Goal: Contribute content

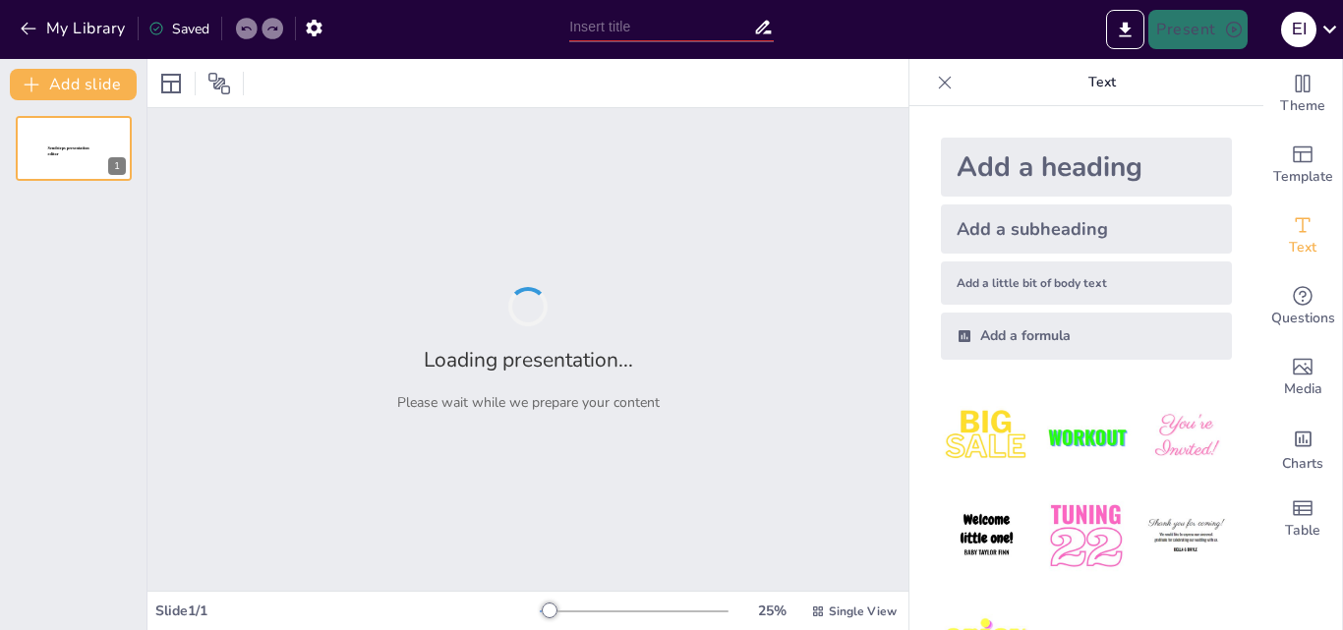
type input "IA en Perspectiva: Hitos Clave en Su Evolución Tecnológica"
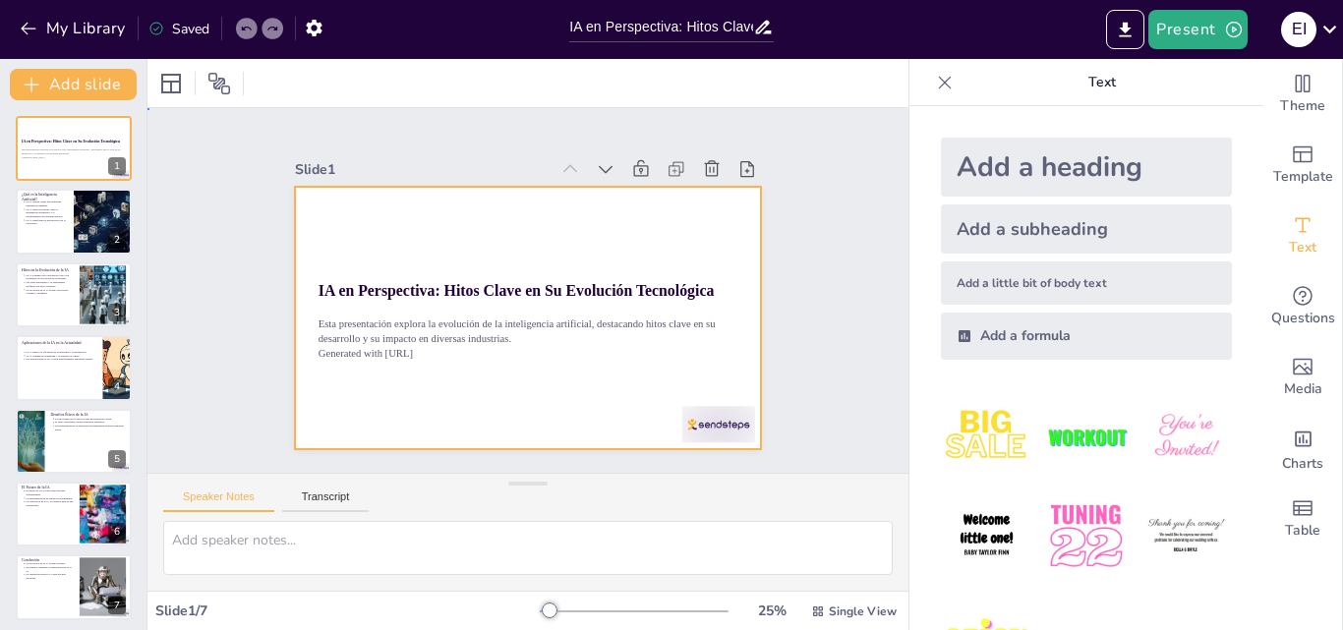
click at [631, 370] on div at bounding box center [500, 290] width 263 height 467
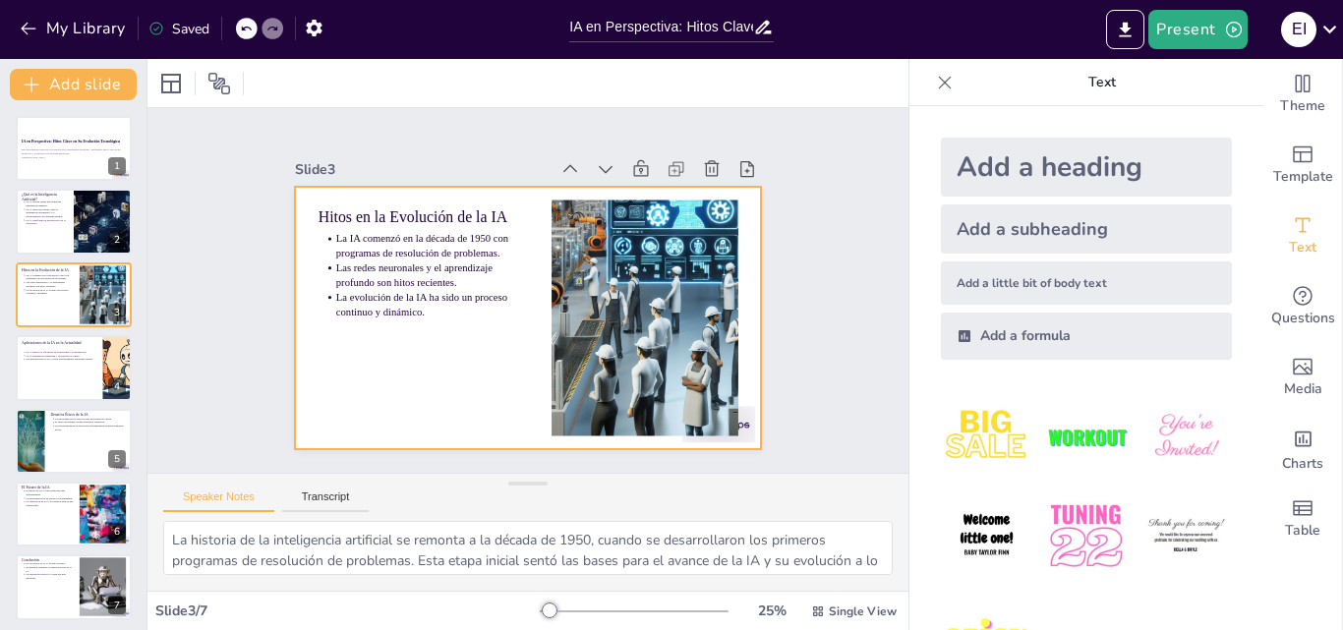
type textarea "La inteligencia artificial se define como la capacidad de las máquinas para rea…"
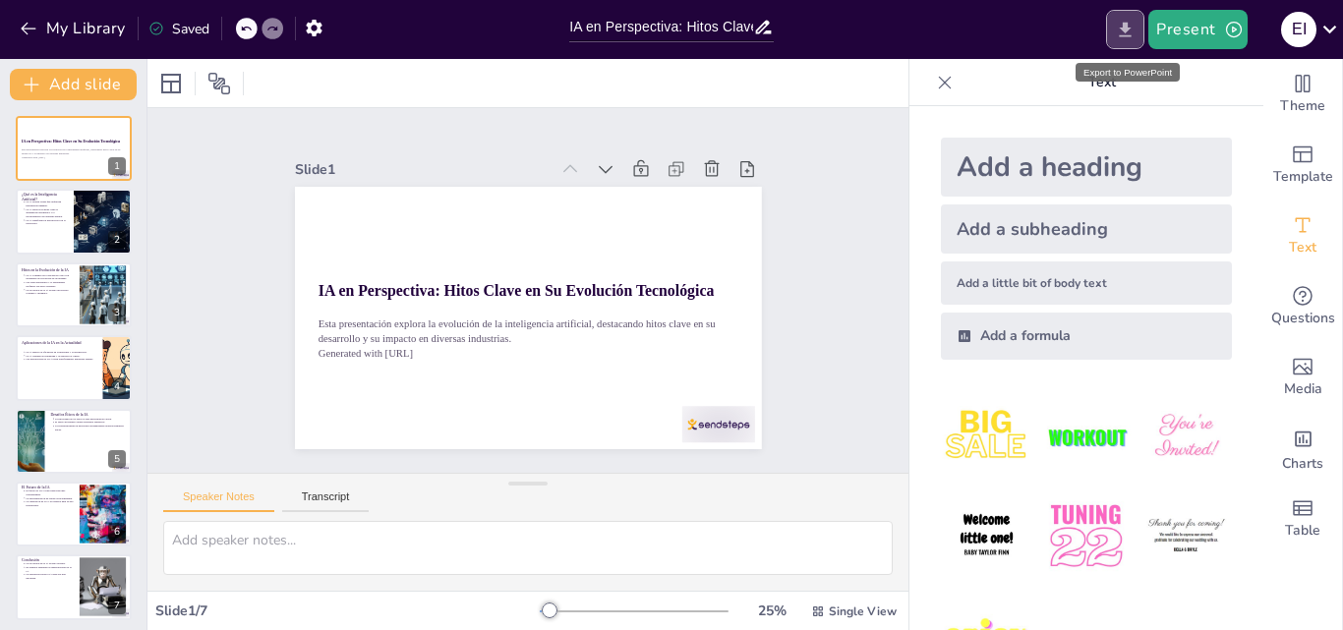
click at [1134, 29] on icon "Export to PowerPoint" at bounding box center [1125, 30] width 21 height 21
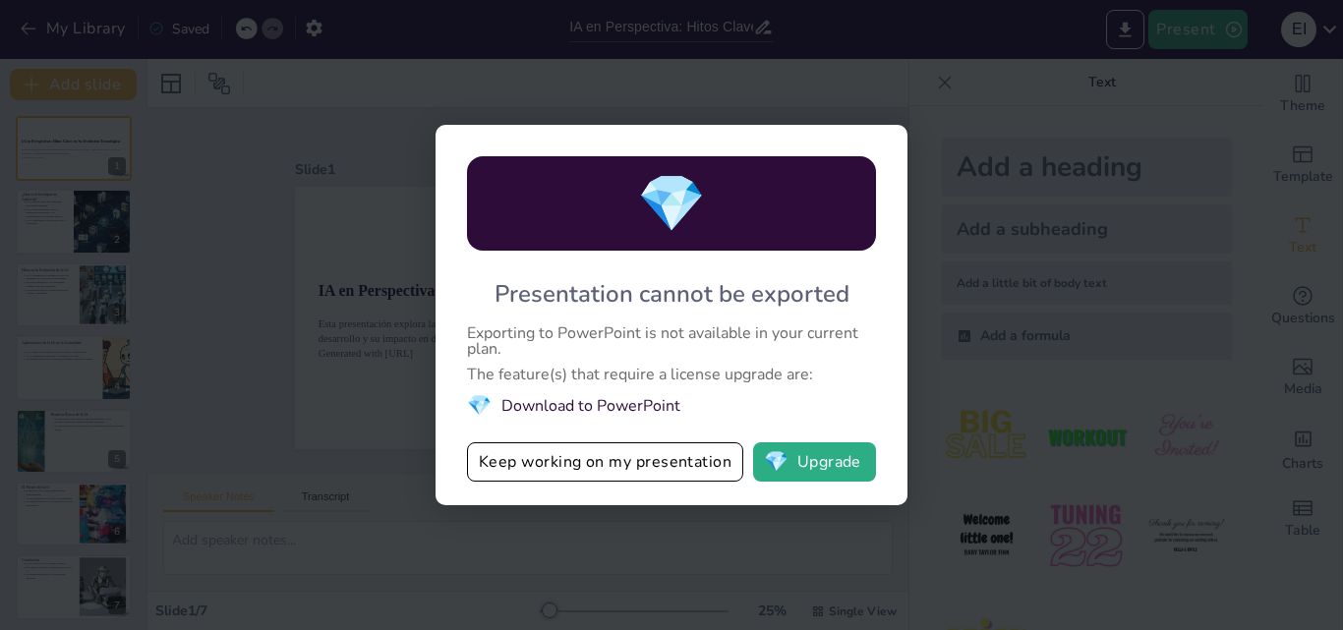
click at [1049, 148] on div "💎 Presentation cannot be exported Exporting to PowerPoint is not available in y…" at bounding box center [671, 315] width 1343 height 630
click at [1332, 24] on div "💎 Presentation cannot be exported Exporting to PowerPoint is not available in y…" at bounding box center [671, 315] width 1343 height 630
click at [1327, 39] on div "💎 Presentation cannot be exported Exporting to PowerPoint is not available in y…" at bounding box center [671, 315] width 1343 height 630
click at [271, 562] on div "💎 Presentation cannot be exported Exporting to PowerPoint is not available in y…" at bounding box center [671, 315] width 1343 height 630
click at [481, 261] on div "💎 Presentation cannot be exported Exporting to PowerPoint is not available in y…" at bounding box center [672, 315] width 472 height 381
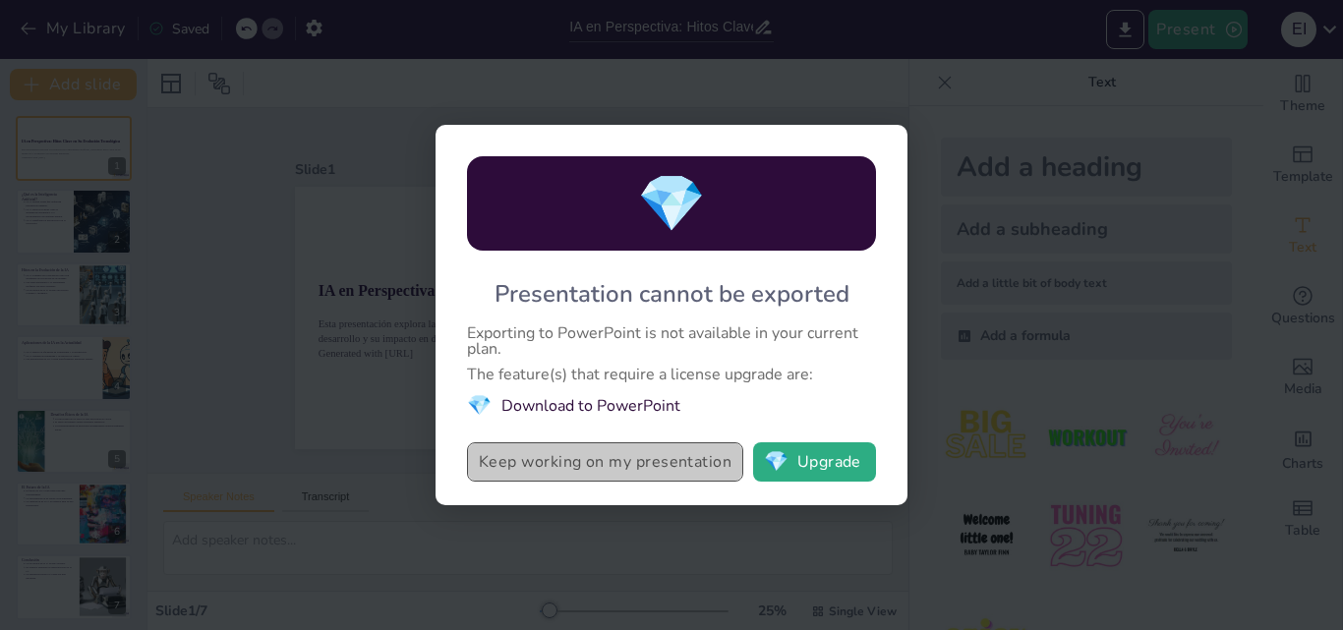
click at [574, 467] on button "Keep working on my presentation" at bounding box center [605, 462] width 276 height 39
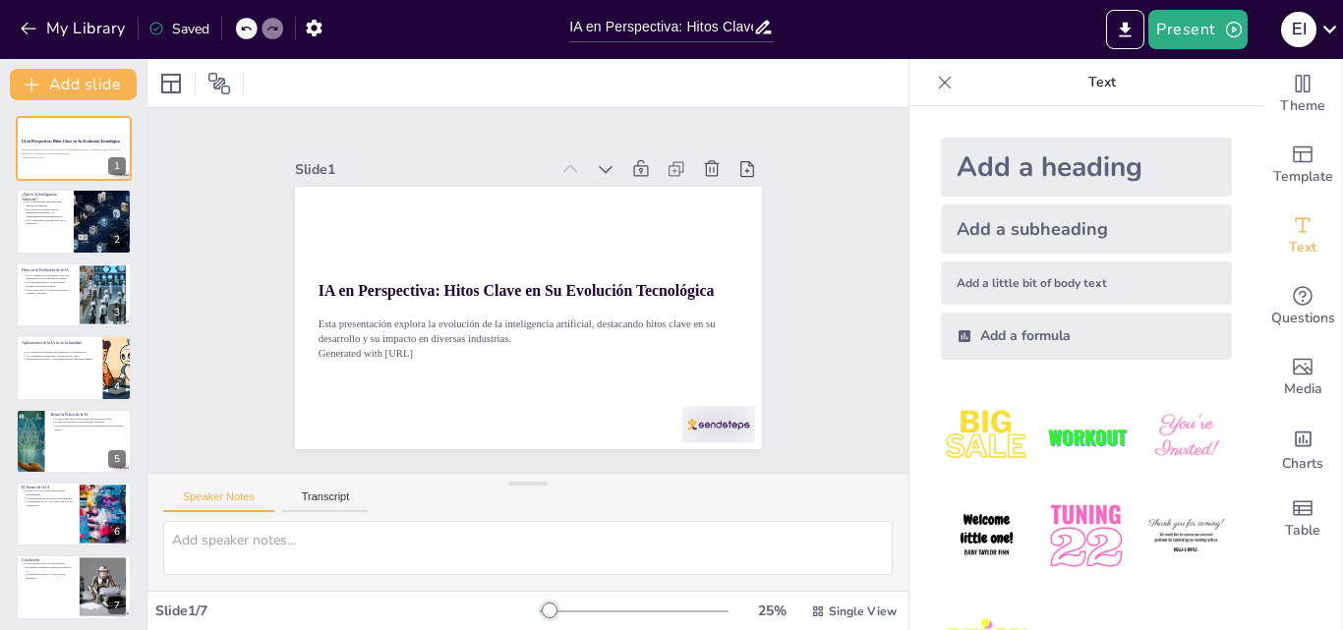
click at [1342, 39] on icon at bounding box center [1330, 29] width 27 height 27
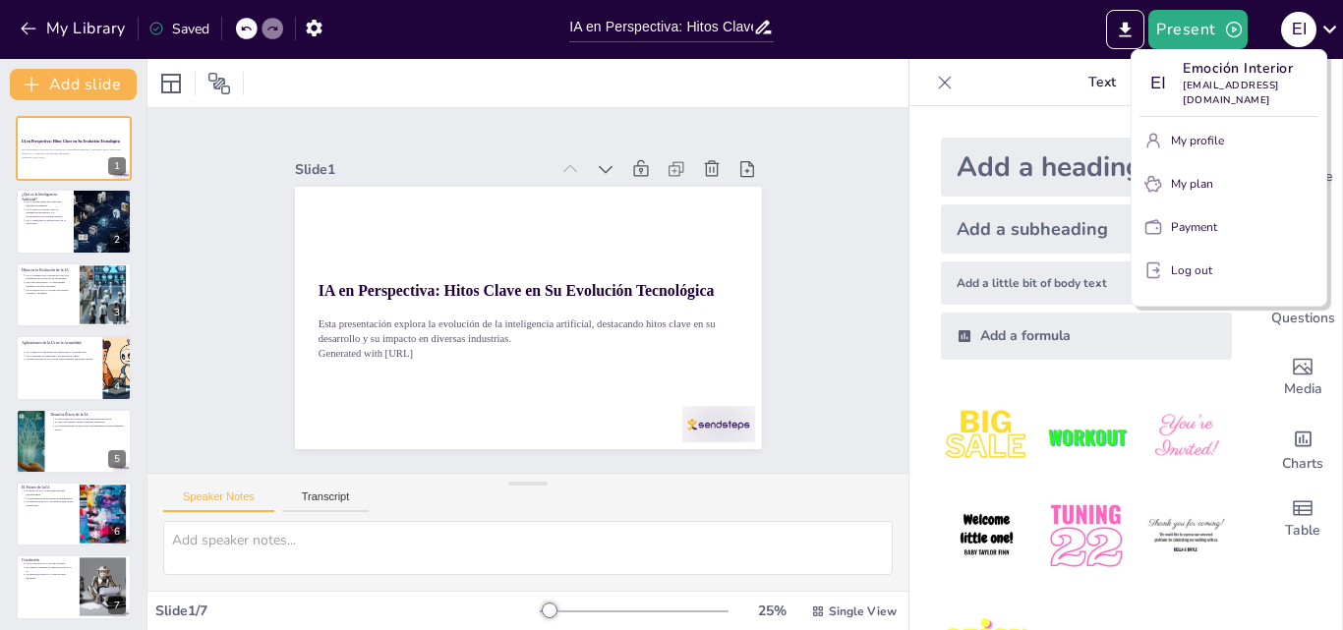
click at [1188, 34] on div at bounding box center [671, 315] width 1343 height 630
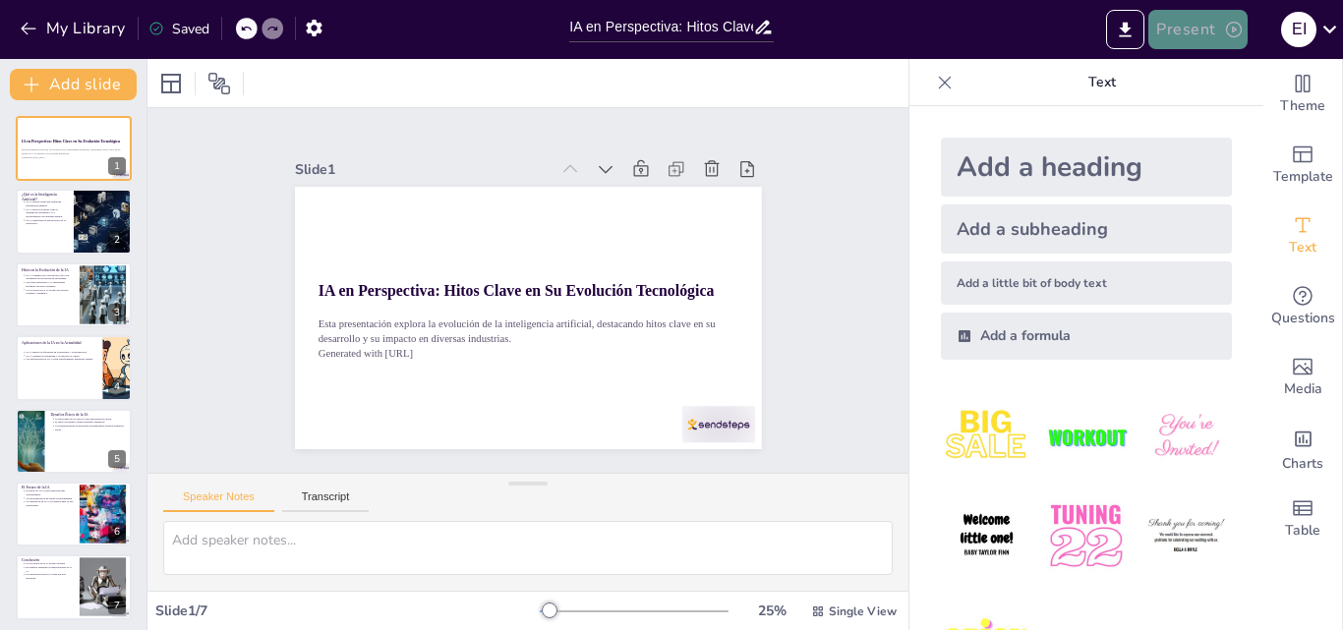
click at [1215, 21] on button "Present" at bounding box center [1198, 29] width 98 height 39
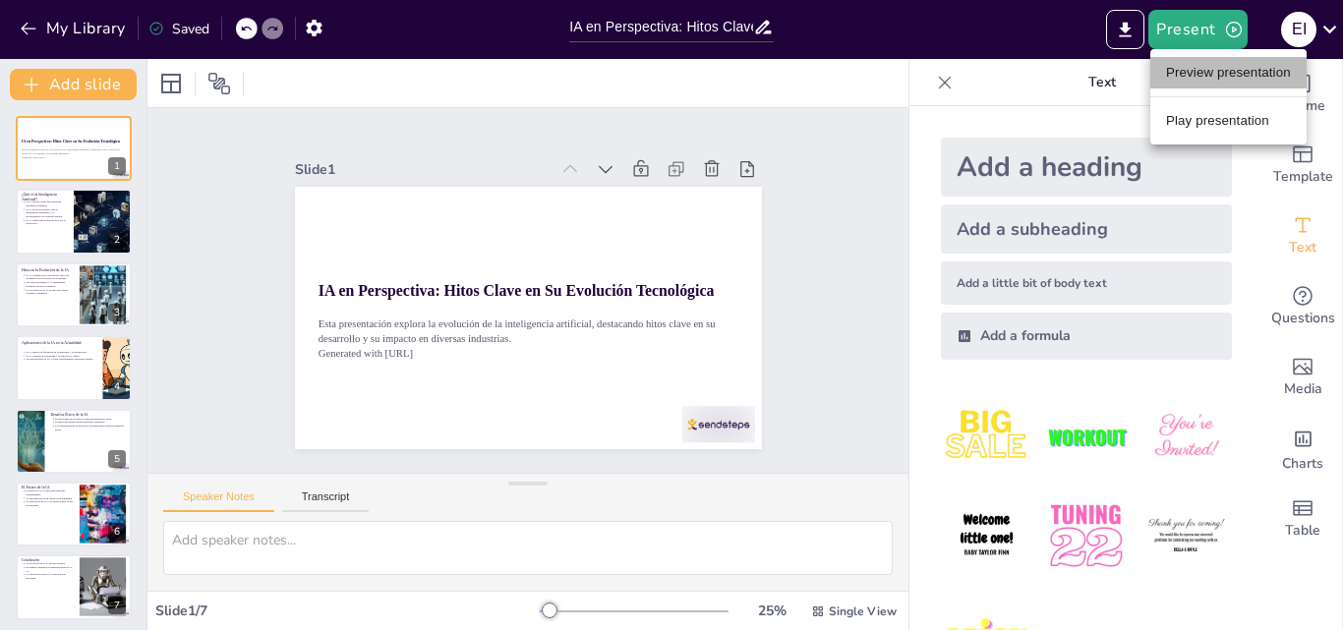
click at [1224, 74] on li "Preview presentation" at bounding box center [1229, 72] width 156 height 31
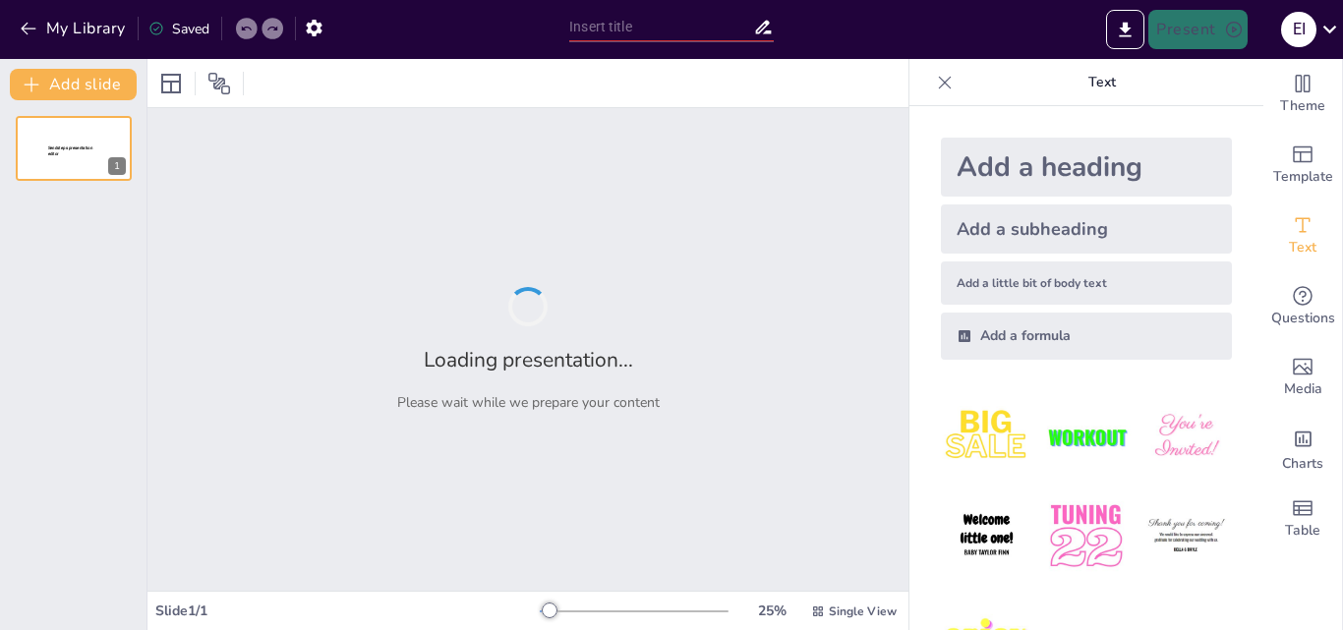
type input "IA en Perspectiva: Hitos Clave en Su Evolución Tecnológica"
